Goal: Navigation & Orientation: Find specific page/section

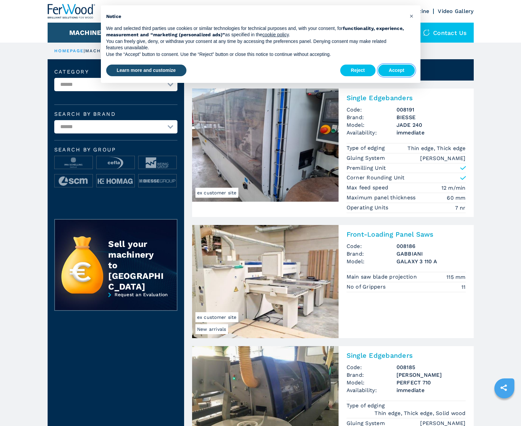
click at [397, 70] on button "Accept" at bounding box center [396, 71] width 37 height 12
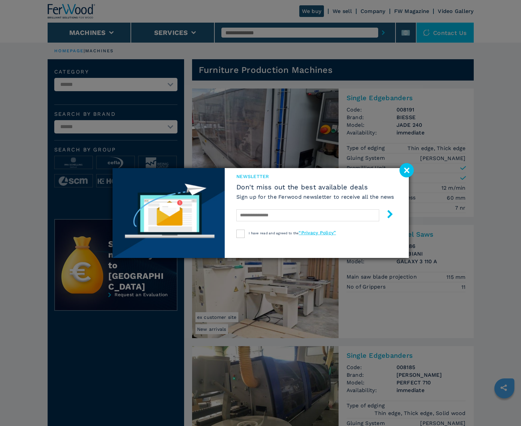
scroll to position [666, 0]
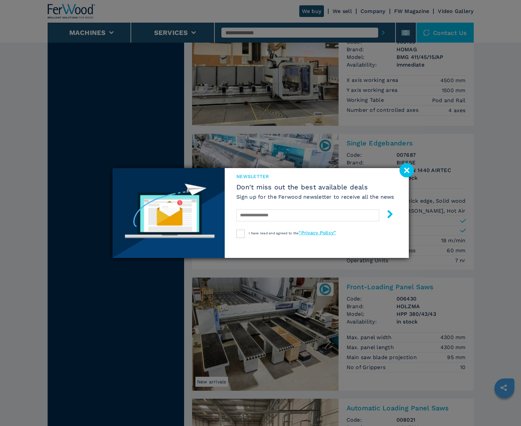
click at [407, 170] on image at bounding box center [407, 170] width 14 height 14
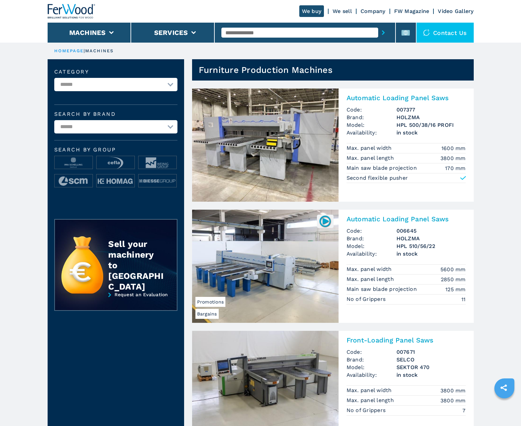
scroll to position [666, 0]
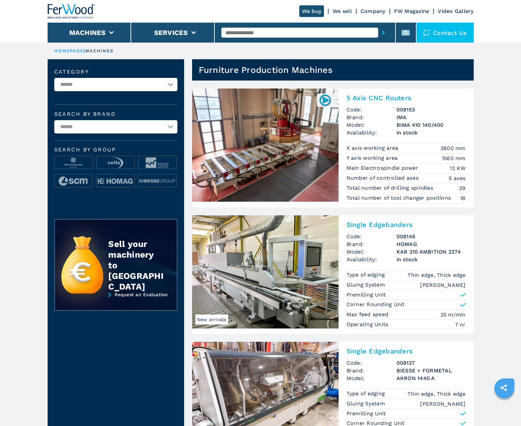
scroll to position [666, 0]
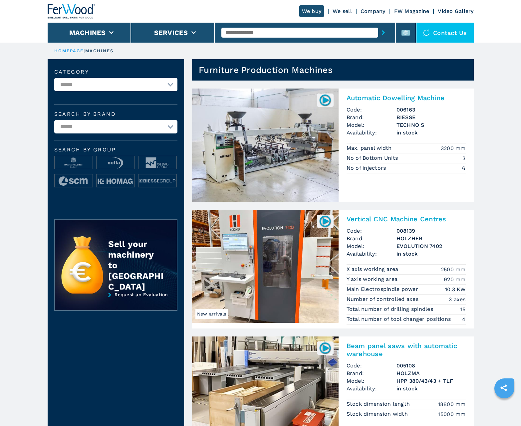
scroll to position [666, 0]
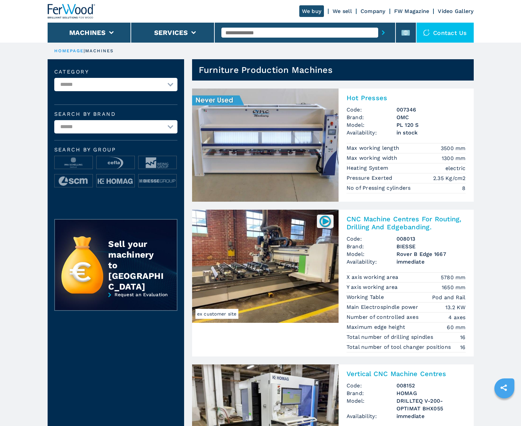
scroll to position [666, 0]
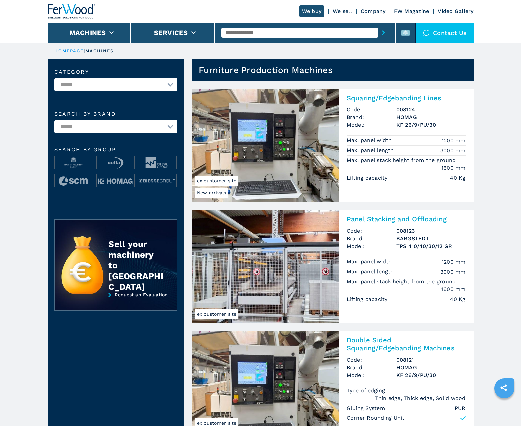
scroll to position [666, 0]
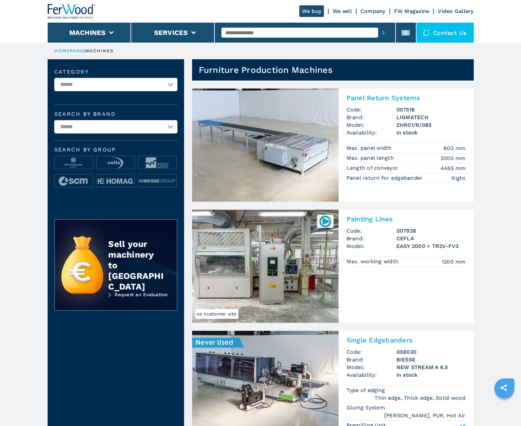
scroll to position [666, 0]
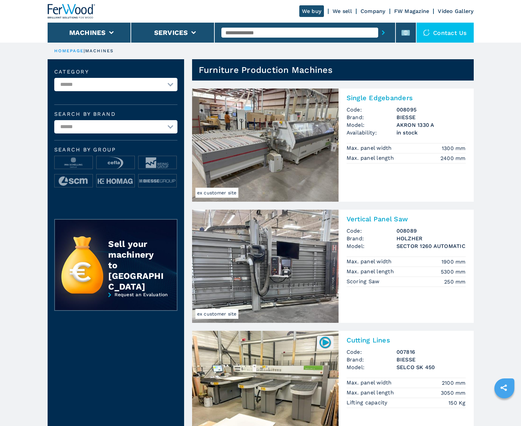
scroll to position [666, 0]
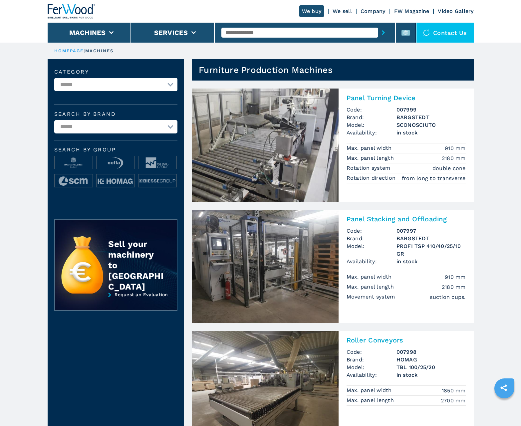
scroll to position [666, 0]
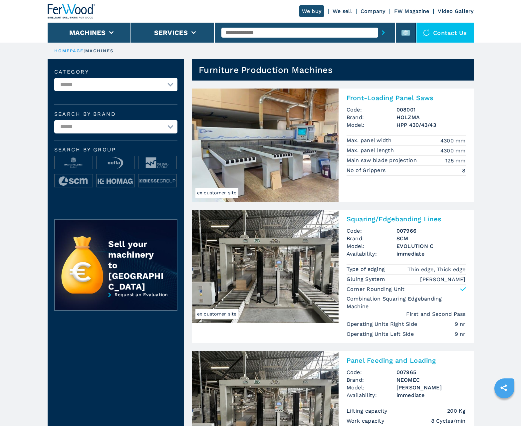
scroll to position [666, 0]
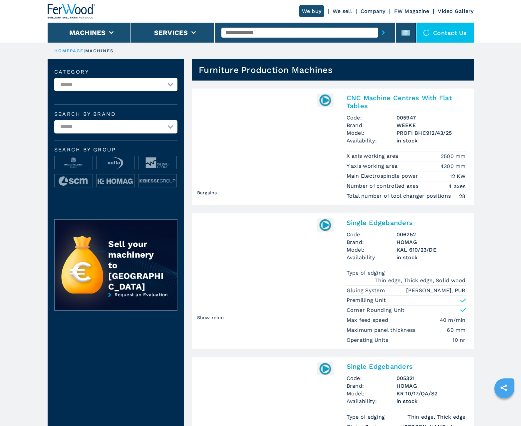
scroll to position [666, 0]
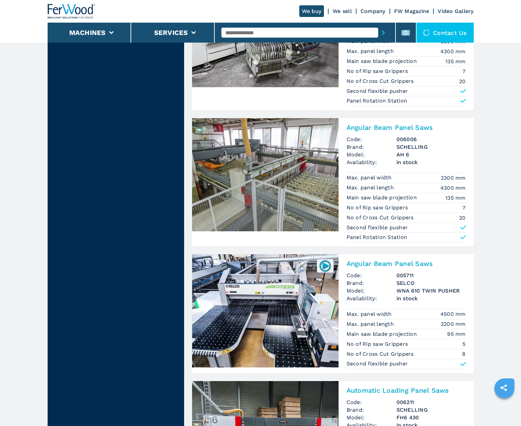
scroll to position [1347, 0]
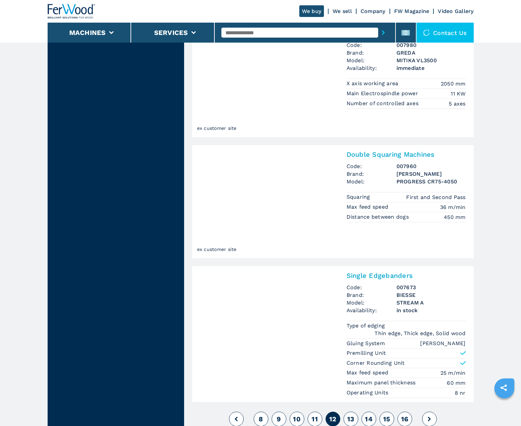
click at [351, 419] on span "13" at bounding box center [350, 419] width 7 height 8
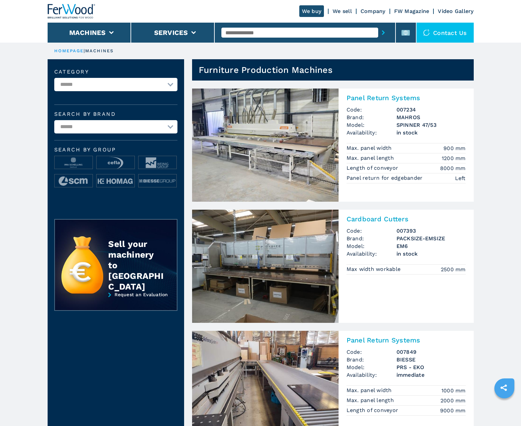
scroll to position [666, 0]
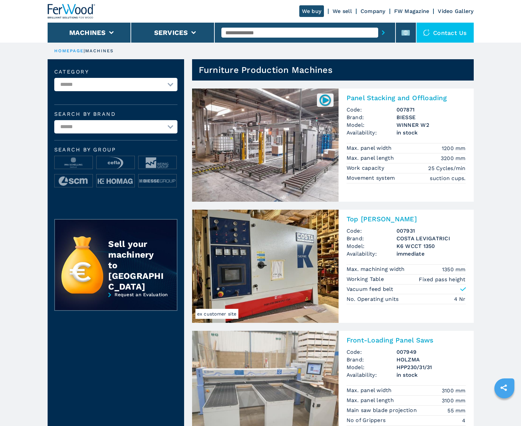
scroll to position [666, 0]
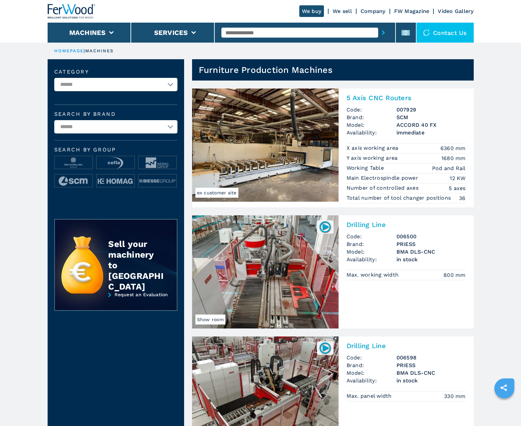
scroll to position [666, 0]
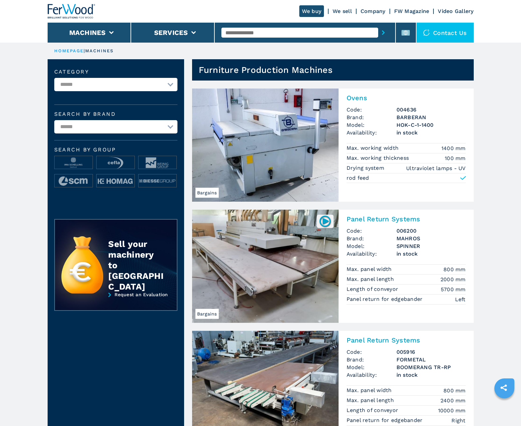
scroll to position [666, 0]
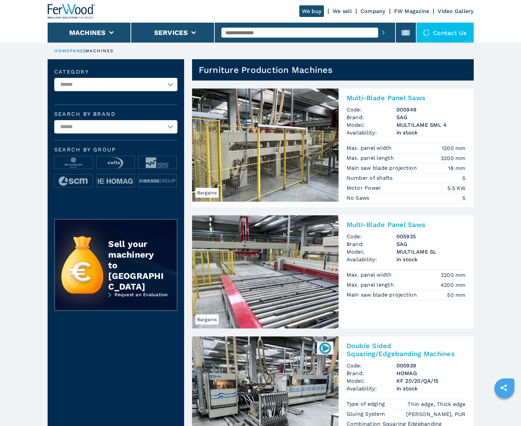
scroll to position [666, 0]
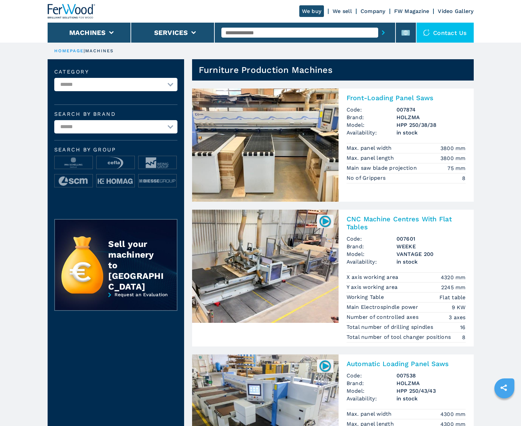
scroll to position [666, 0]
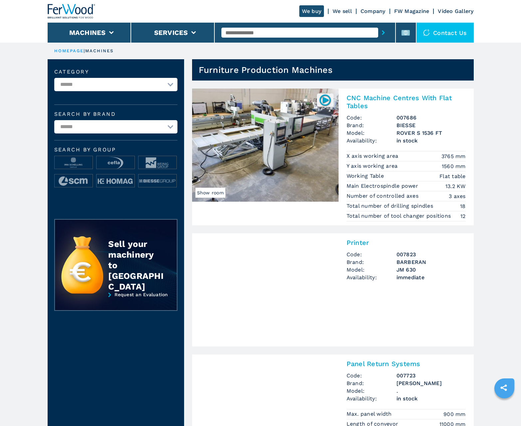
scroll to position [666, 0]
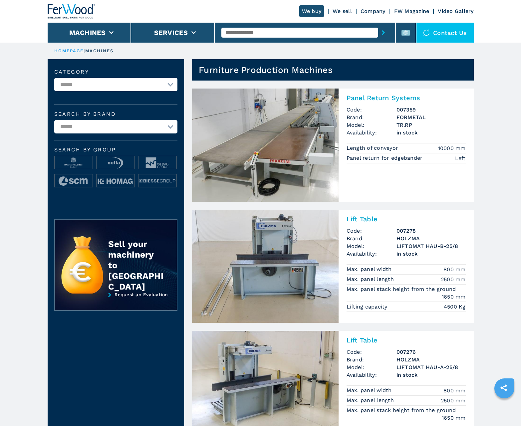
scroll to position [666, 0]
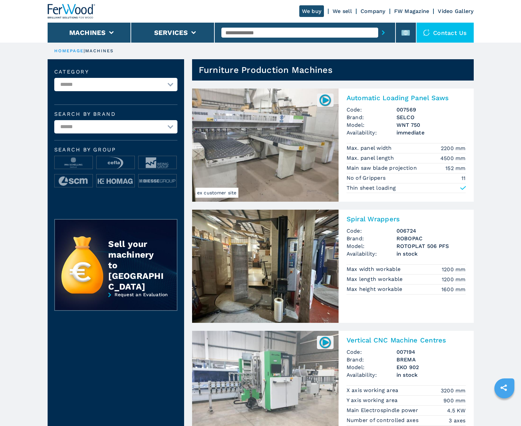
scroll to position [666, 0]
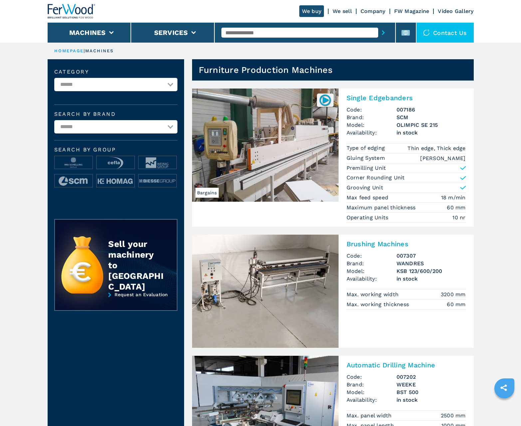
scroll to position [666, 0]
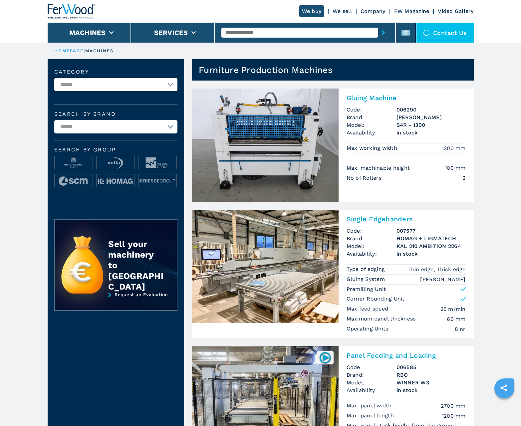
scroll to position [666, 0]
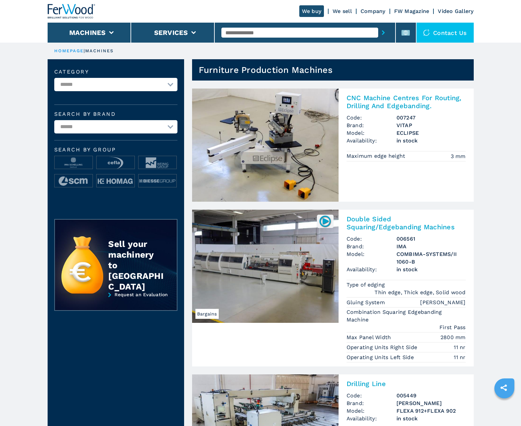
scroll to position [666, 0]
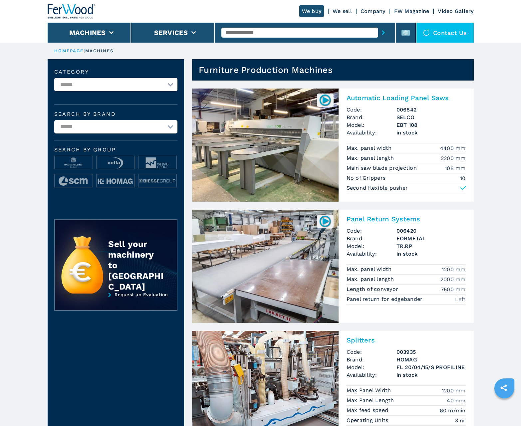
scroll to position [666, 0]
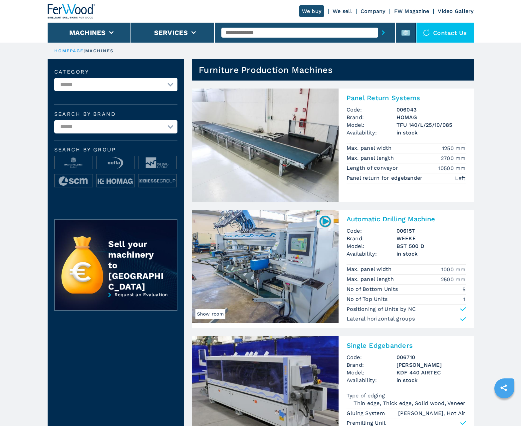
scroll to position [666, 0]
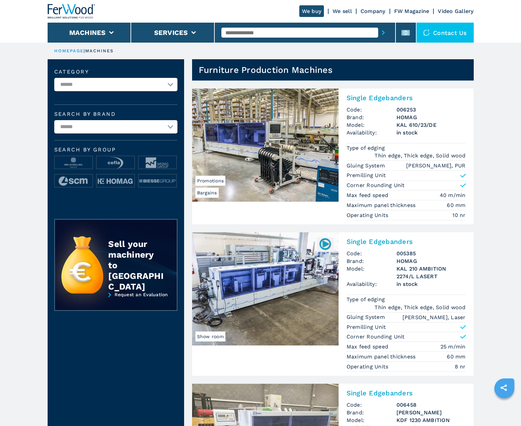
scroll to position [666, 0]
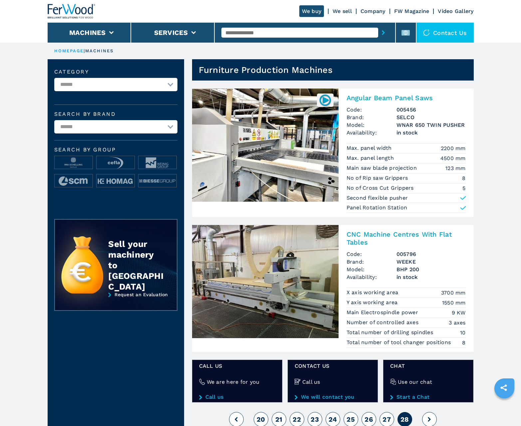
scroll to position [370, 0]
